Goal: Information Seeking & Learning: Learn about a topic

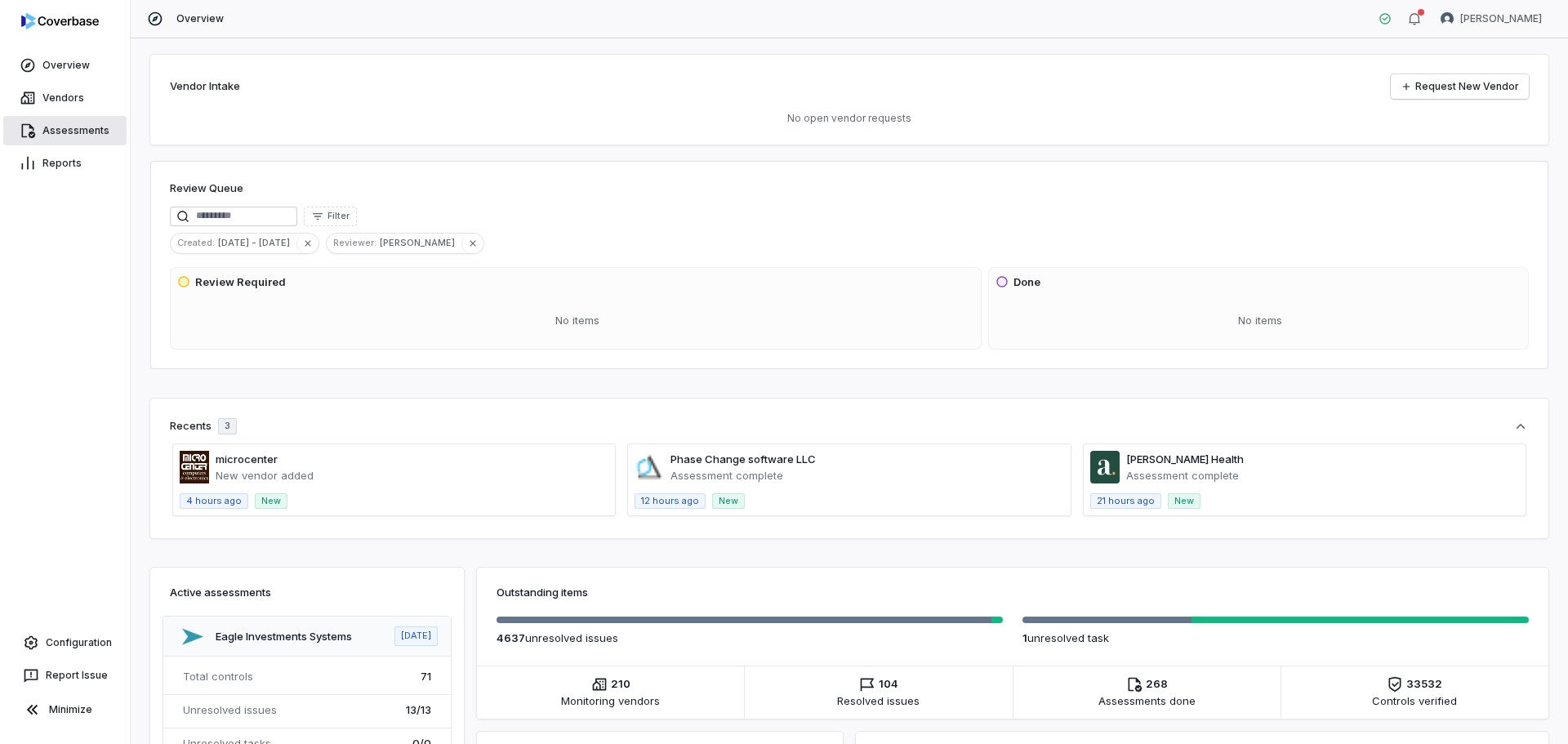
click at [90, 123] on link "Assessments" at bounding box center [65, 131] width 123 height 30
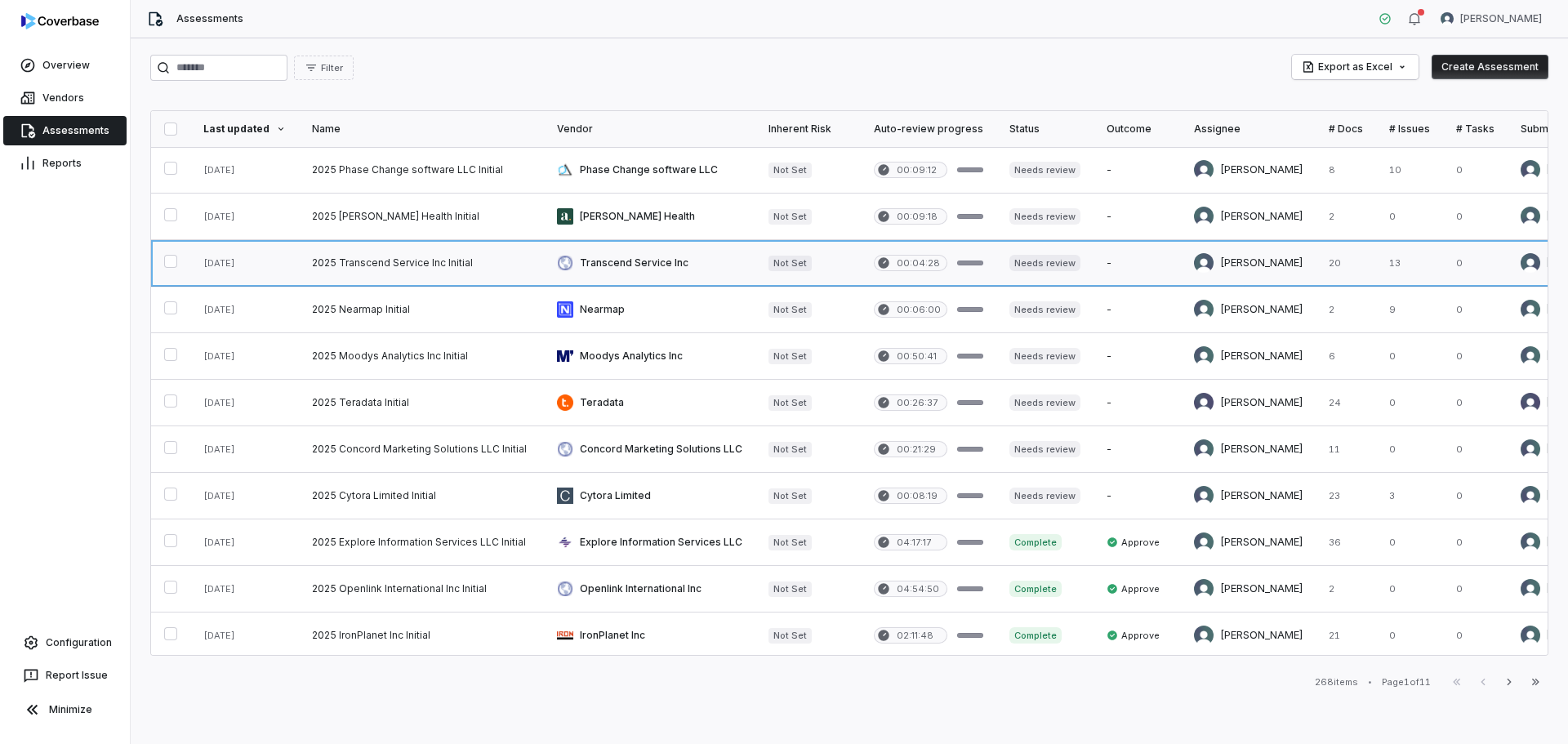
click at [426, 268] on link at bounding box center [422, 263] width 245 height 46
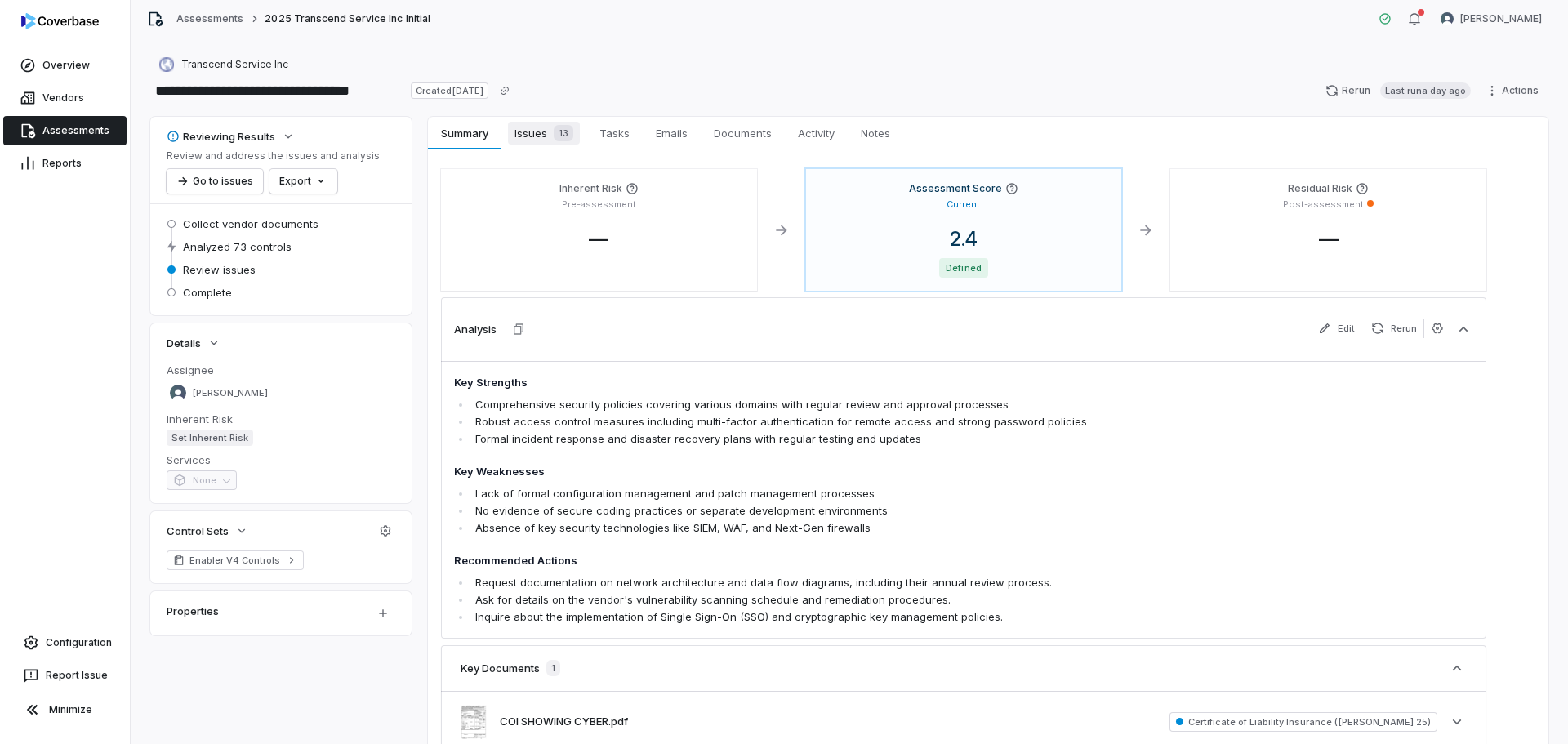
click at [537, 126] on span "Issues 13" at bounding box center [543, 133] width 71 height 23
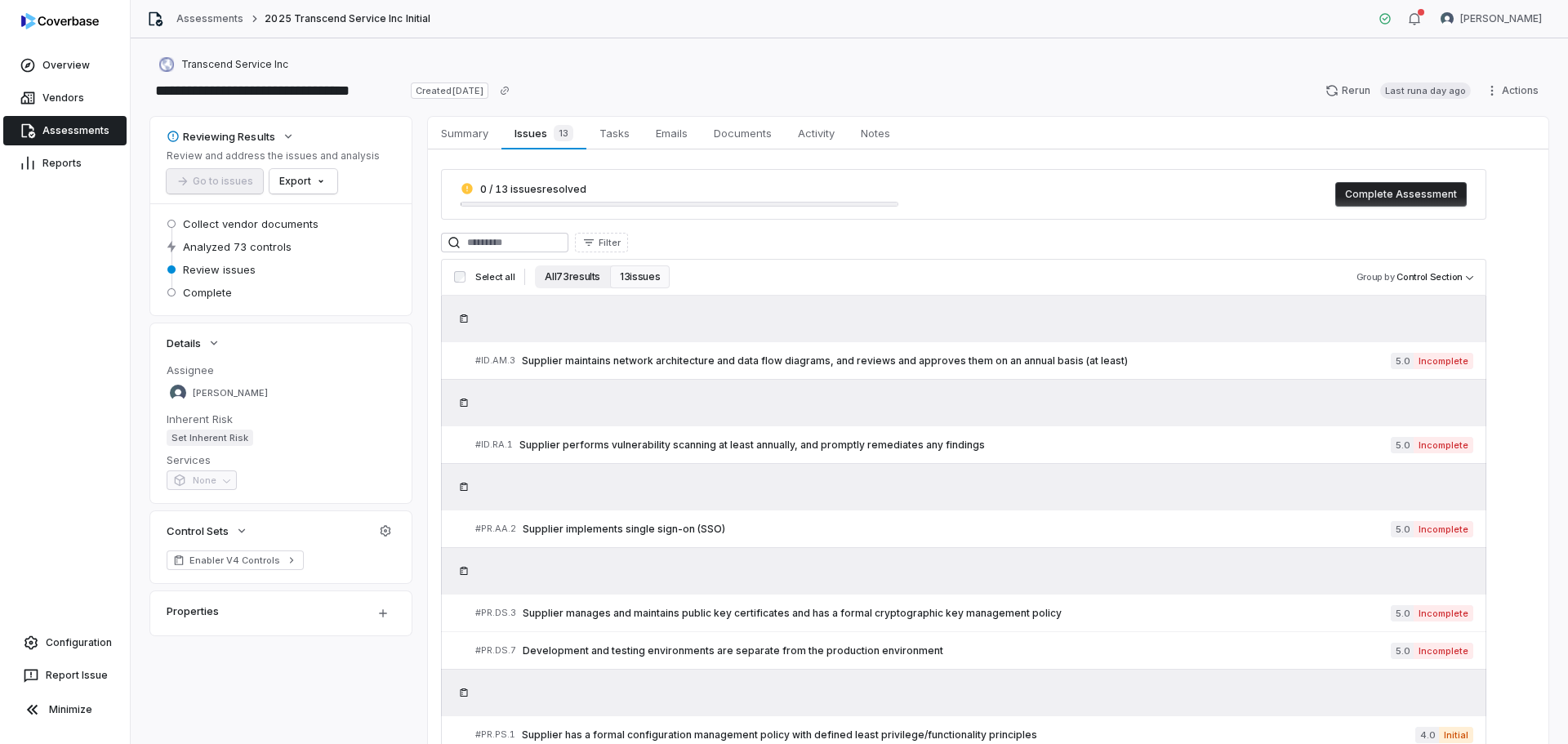
click at [566, 274] on button "All 73 results" at bounding box center [572, 277] width 75 height 23
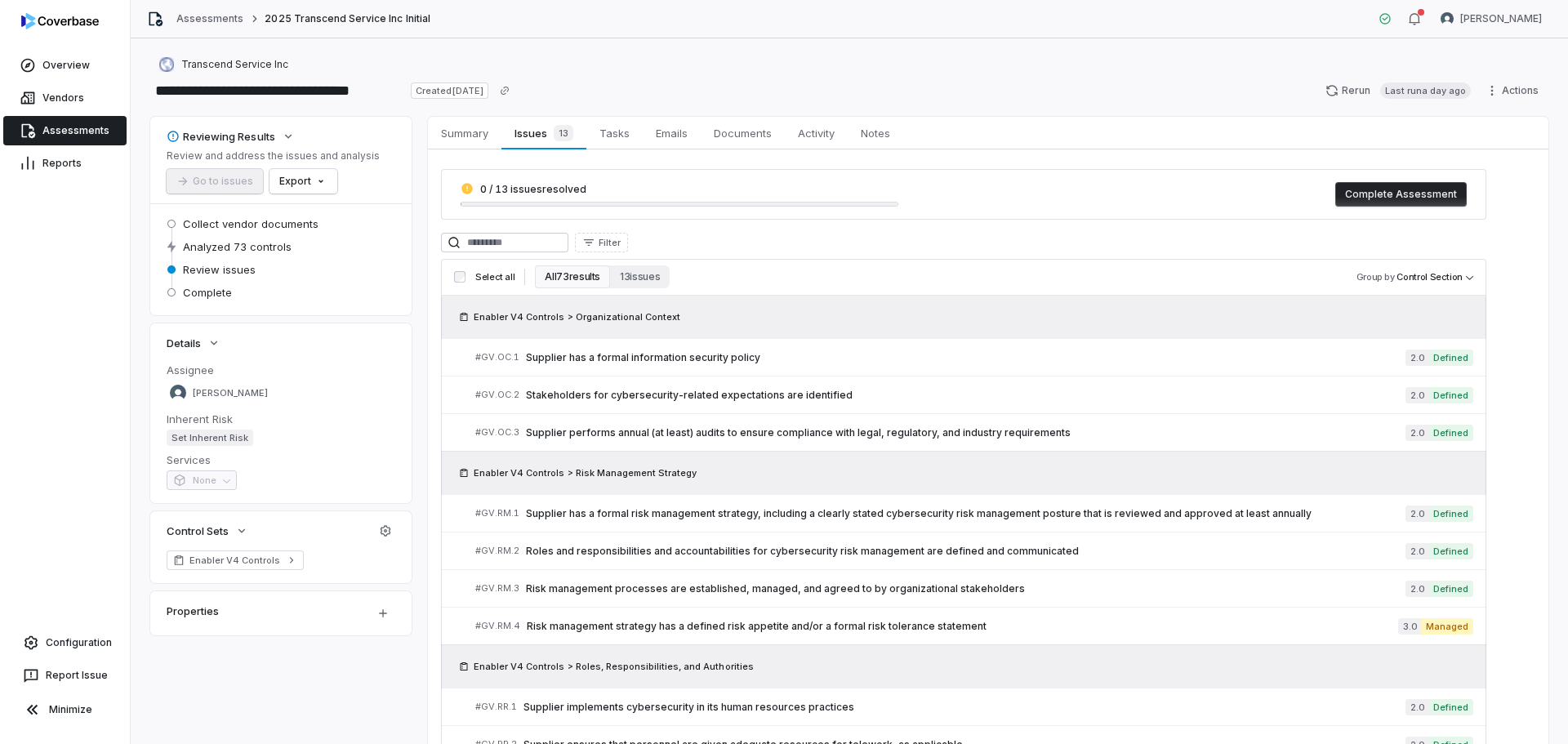
click at [484, 39] on div "**********" at bounding box center [849, 391] width 1437 height 705
drag, startPoint x: 558, startPoint y: 277, endPoint x: 583, endPoint y: 307, distance: 39.1
click at [558, 277] on button "All 73 results" at bounding box center [572, 277] width 75 height 23
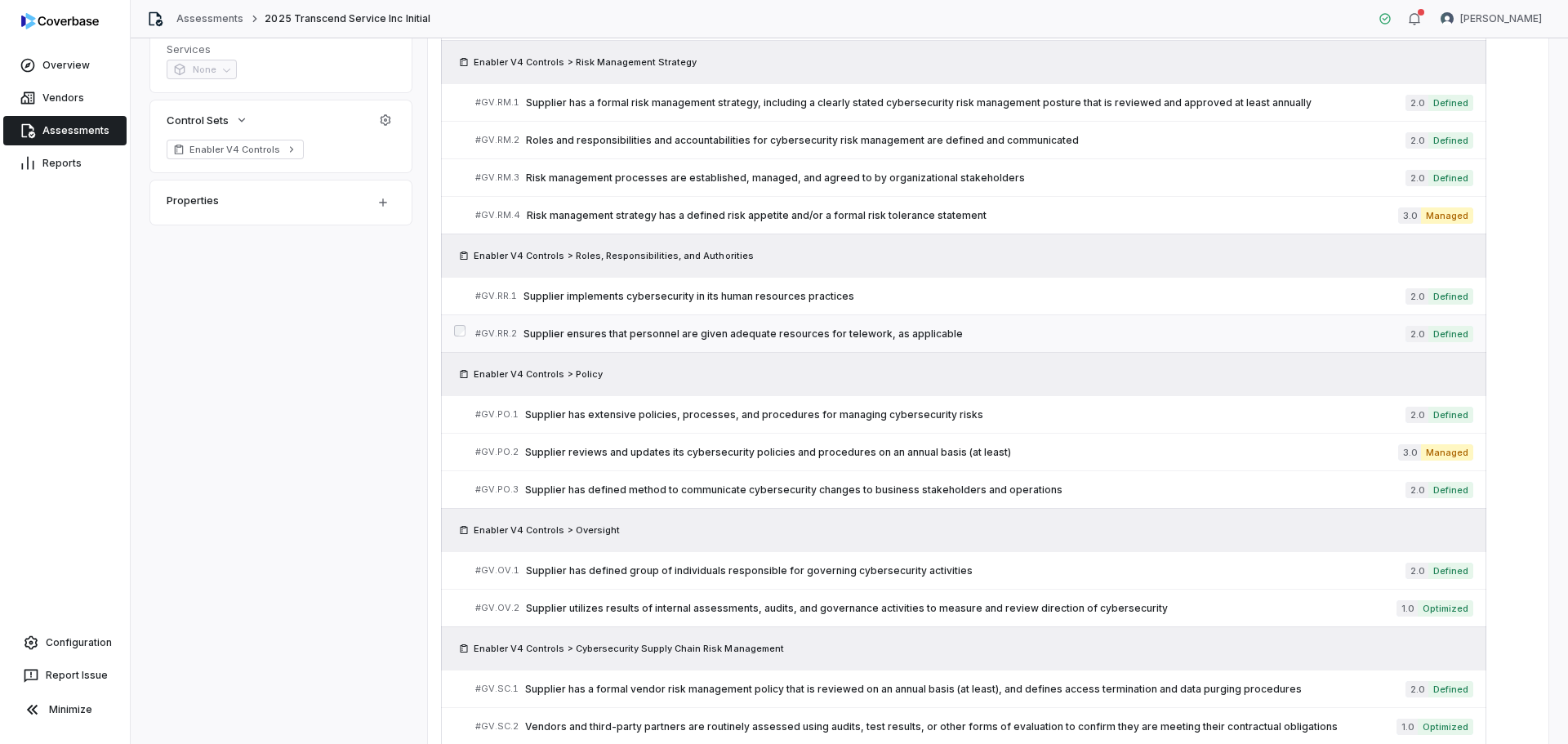
scroll to position [382, 0]
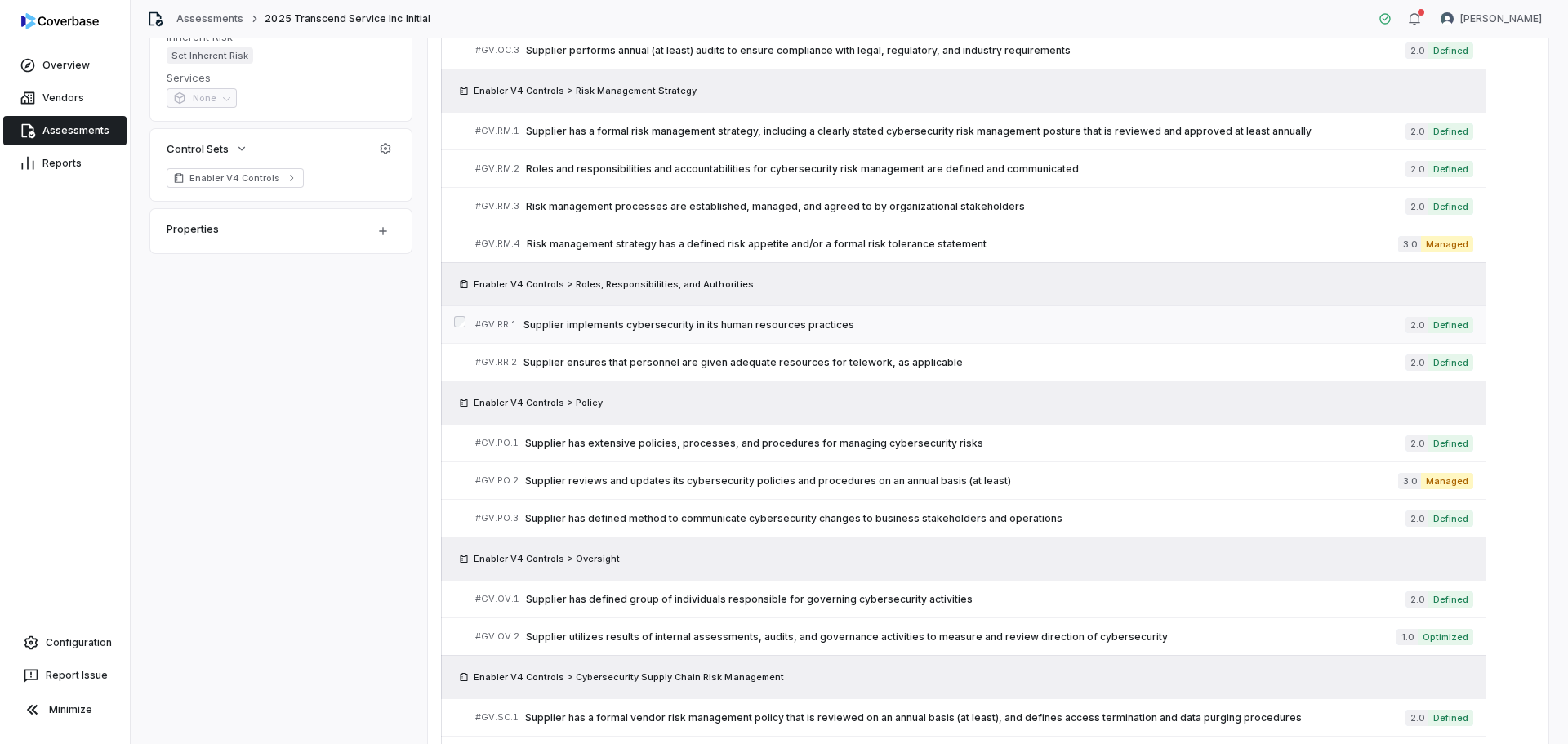
click at [726, 324] on span "Supplier implements cybersecurity in its human resources practices" at bounding box center [964, 325] width 882 height 13
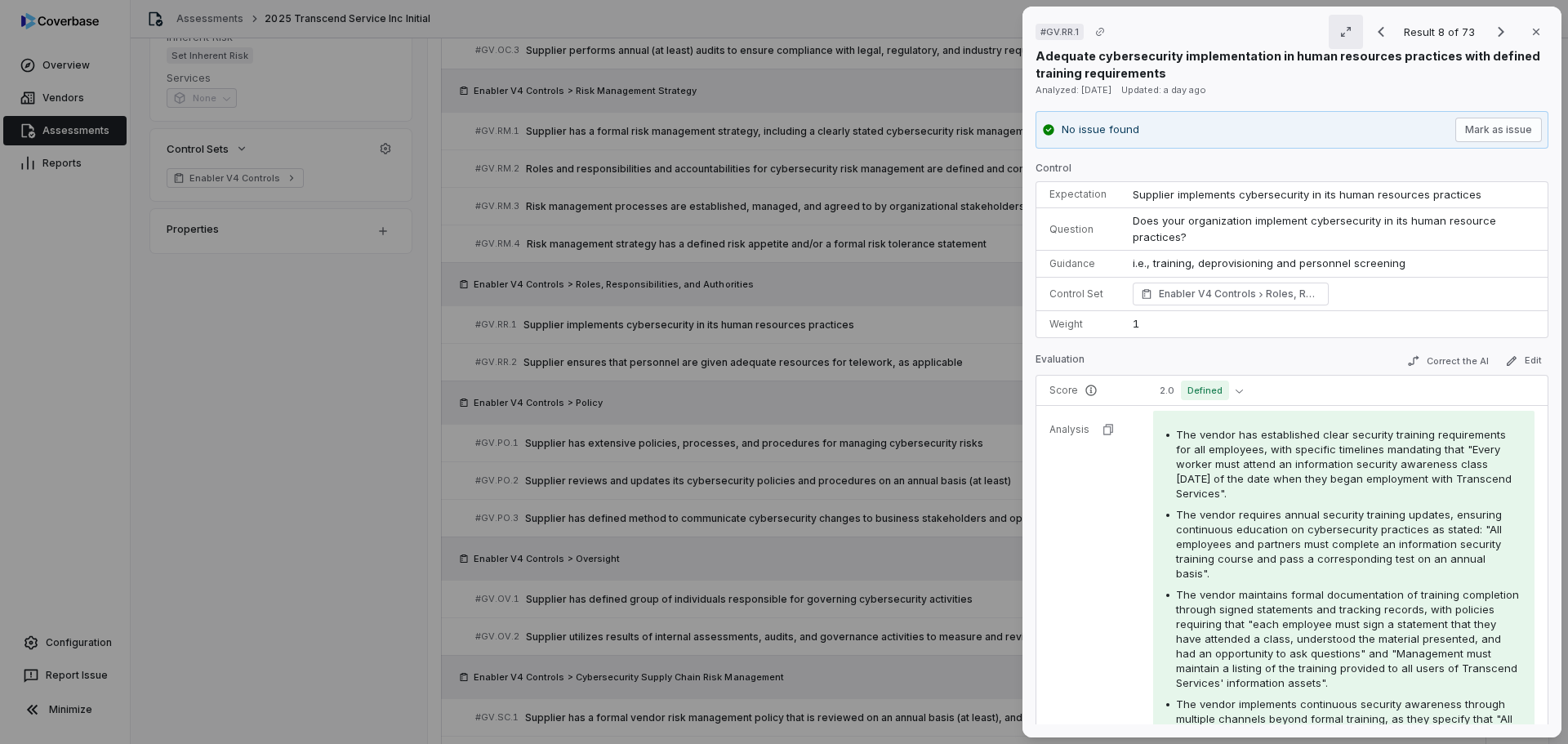
click at [1348, 31] on button "button" at bounding box center [1345, 32] width 35 height 35
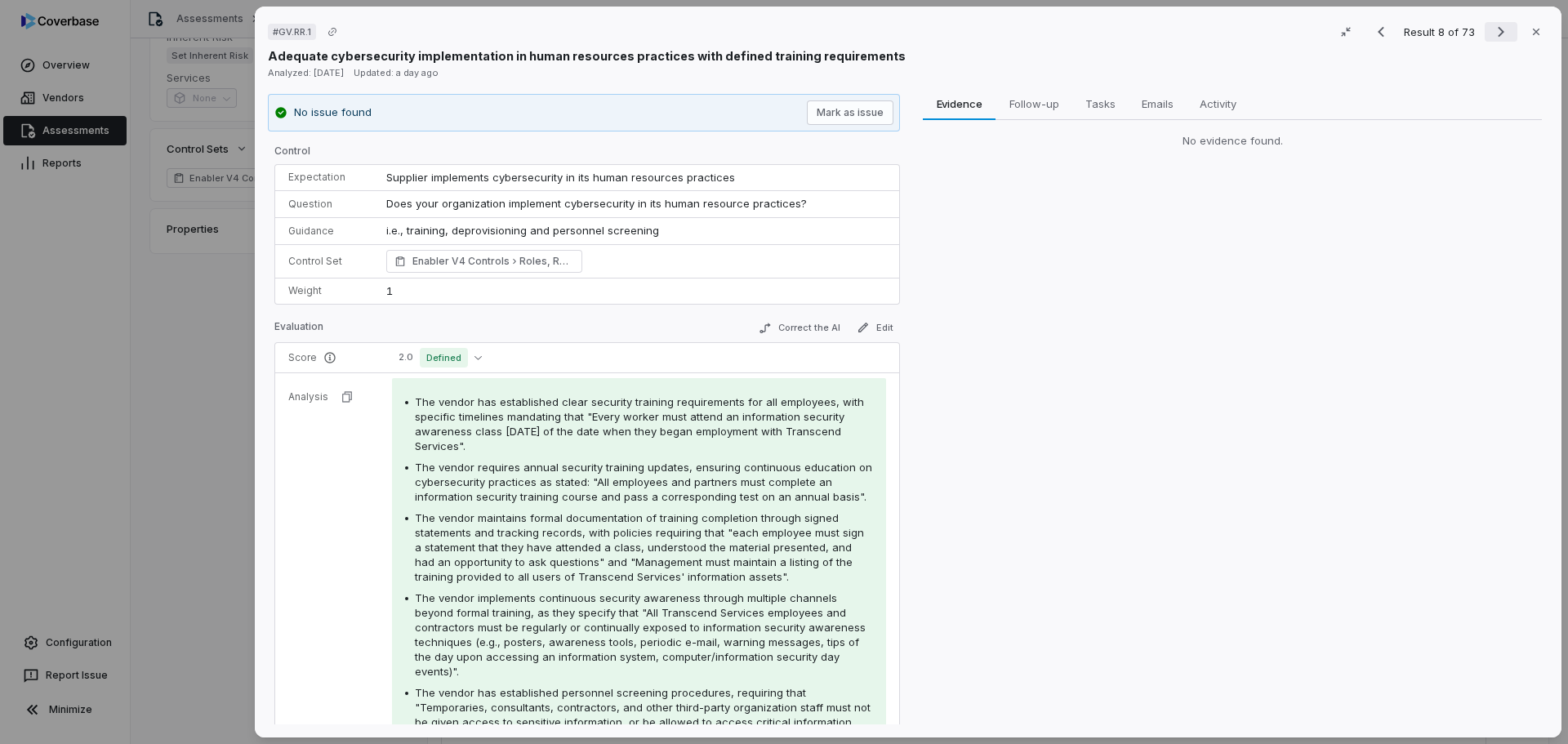
click at [1491, 37] on icon "Next result" at bounding box center [1501, 32] width 20 height 20
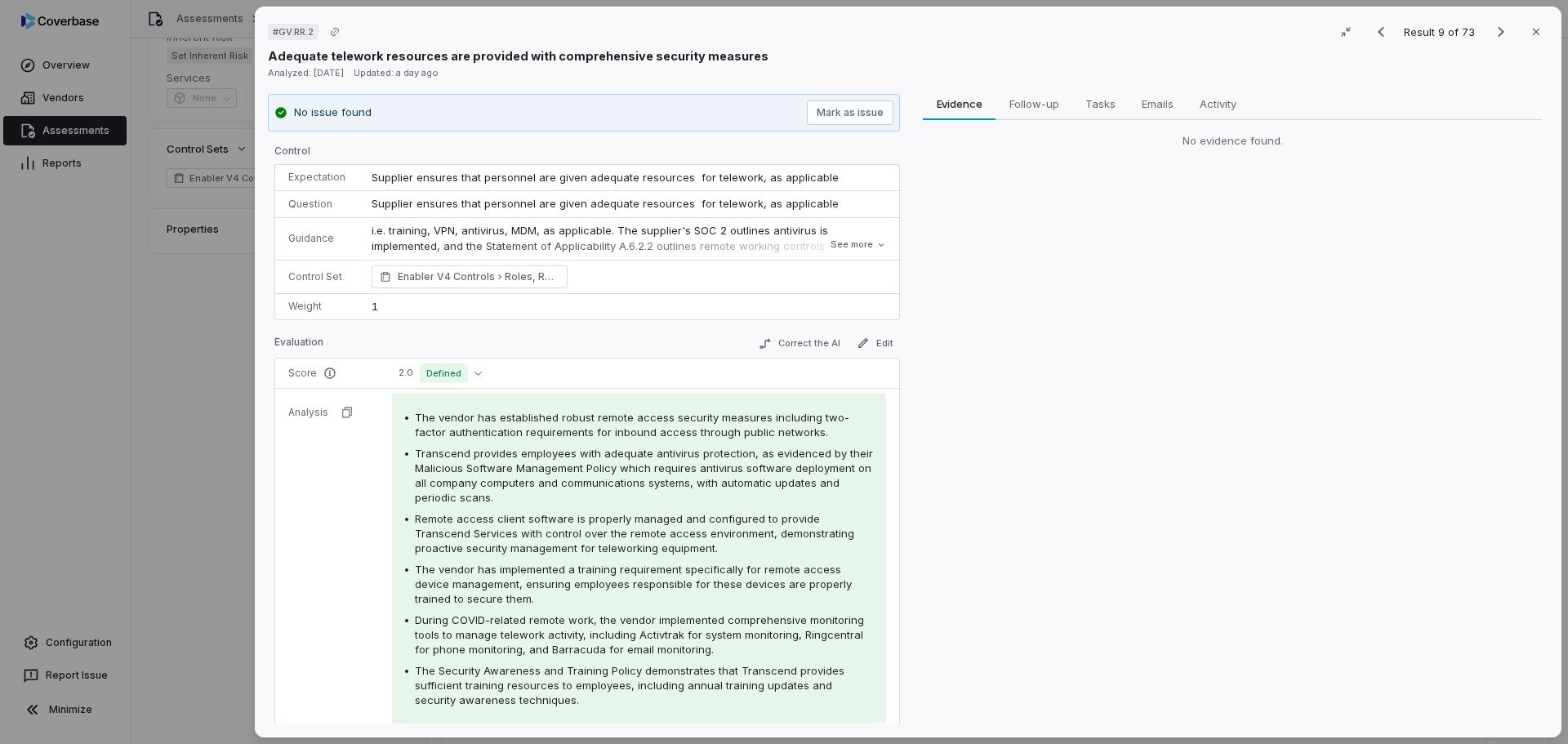
click at [824, 32] on div "# GV.RR.2 Result 9 of 73 Close" at bounding box center [908, 32] width 1280 height 25
click at [846, 54] on div "Adequate telework resources are provided with comprehensive security measures" at bounding box center [908, 56] width 1280 height 17
click at [750, 67] on div "Analyzed: [DATE] Updated: a day ago" at bounding box center [908, 72] width 1280 height 16
click at [801, 35] on div "# GV.RR.2 Result 9 of 73 Close" at bounding box center [908, 32] width 1280 height 25
